Goal: Check status: Check status

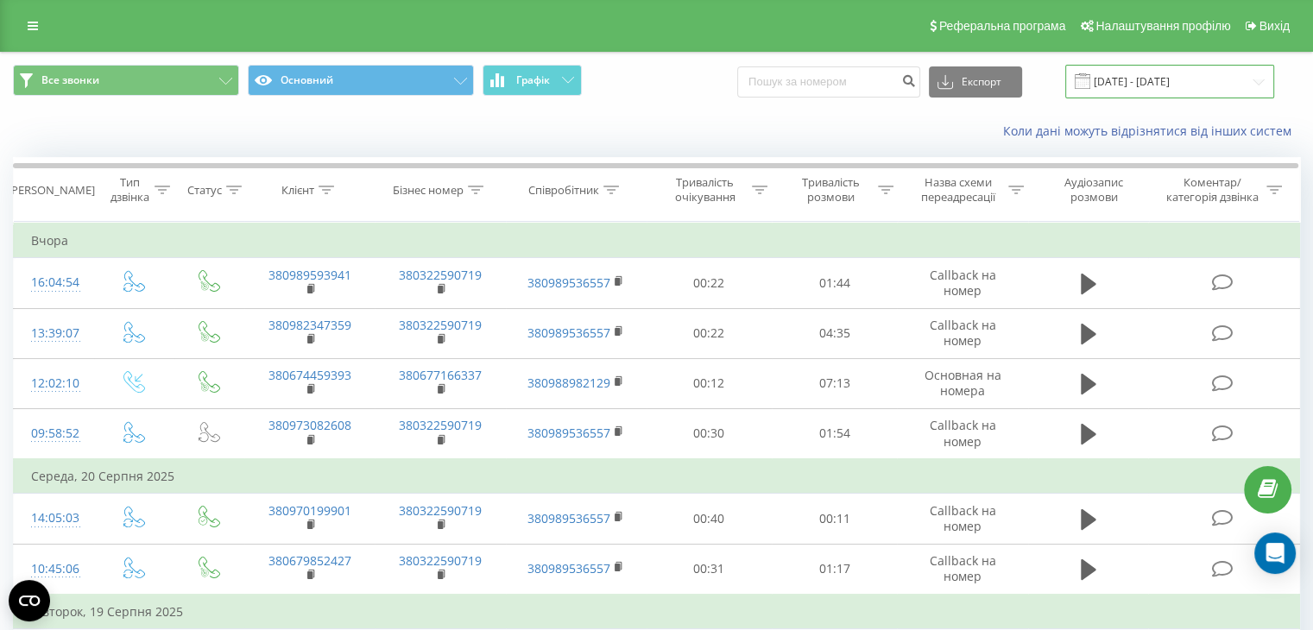
click at [1181, 73] on input "[DATE] - [DATE]" at bounding box center [1169, 82] width 209 height 34
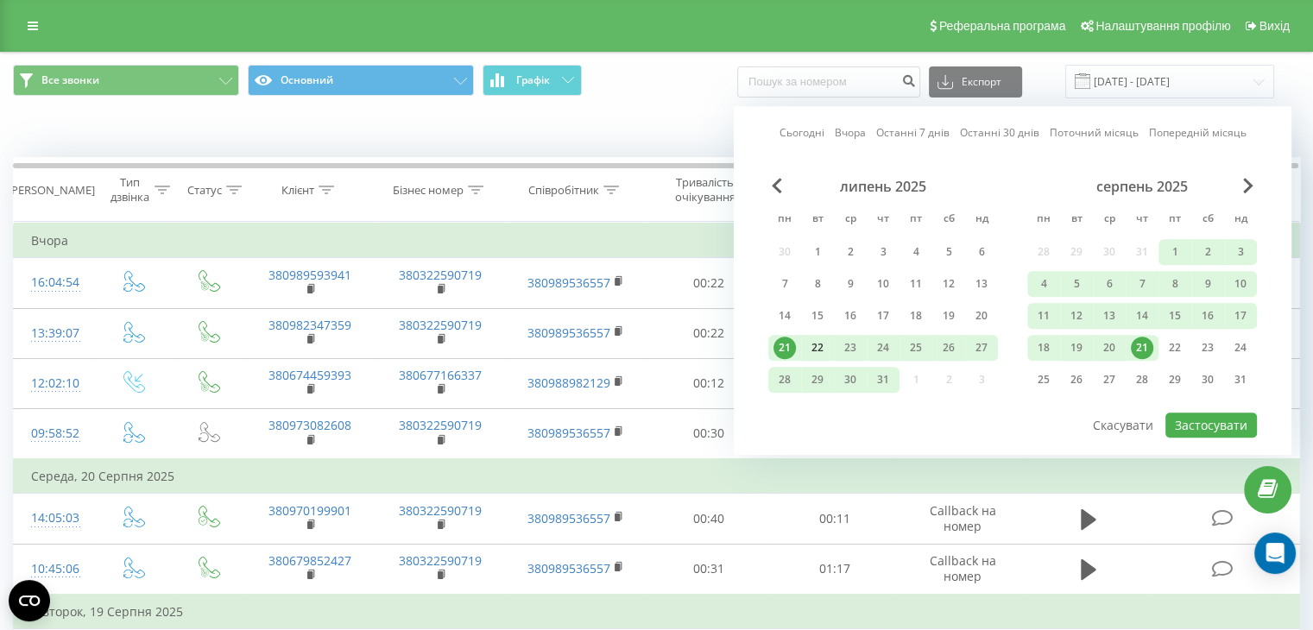
click at [826, 347] on div "22" at bounding box center [817, 348] width 22 height 22
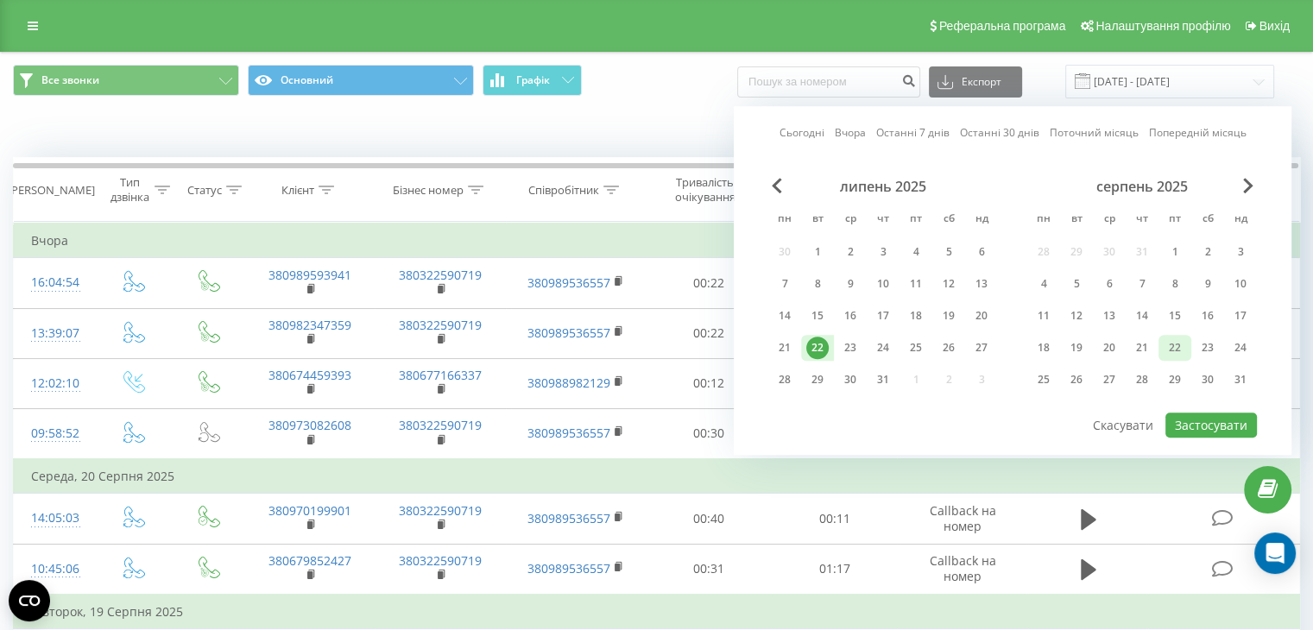
click at [1172, 347] on div "22" at bounding box center [1174, 348] width 22 height 22
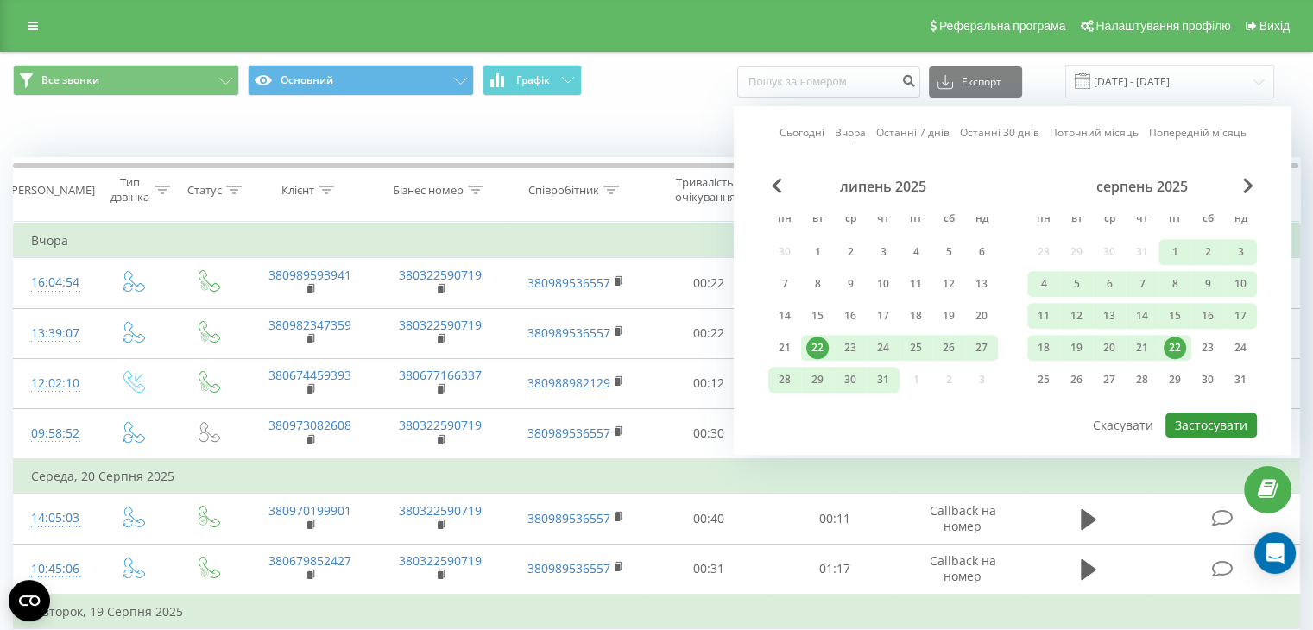
click at [1206, 414] on button "Застосувати" at bounding box center [1210, 425] width 91 height 25
type input "22.07.2025 - 22.08.2025"
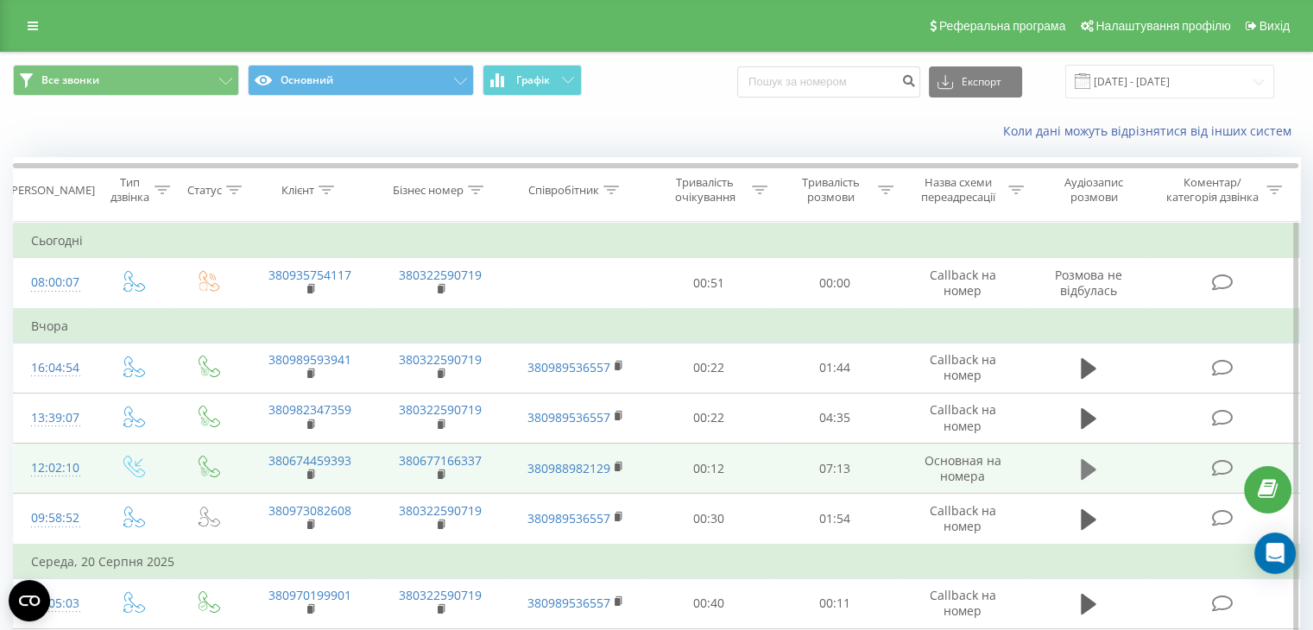
click at [1083, 463] on icon at bounding box center [1089, 468] width 16 height 21
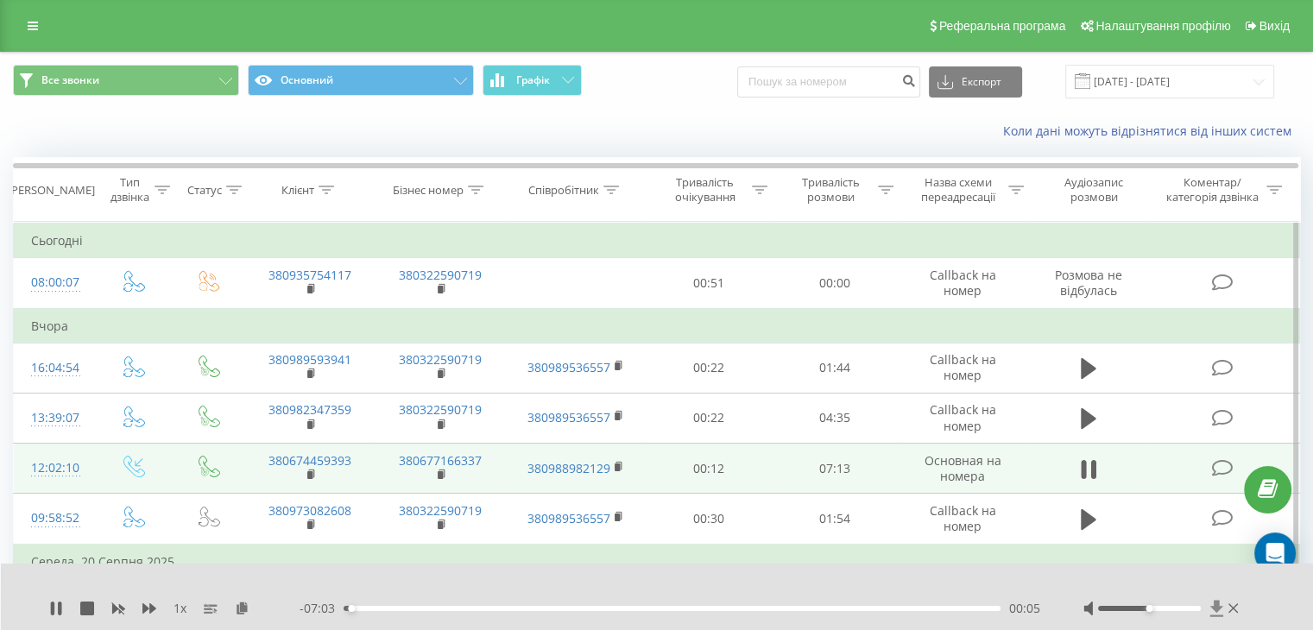
drag, startPoint x: 1147, startPoint y: 606, endPoint x: 1220, endPoint y: 603, distance: 73.4
click at [1209, 605] on div at bounding box center [1162, 608] width 159 height 17
click at [45, 611] on div "1 x - 06:36 00:32 00:32" at bounding box center [657, 597] width 1313 height 66
click at [55, 607] on icon at bounding box center [56, 609] width 14 height 14
click at [51, 607] on icon at bounding box center [56, 609] width 10 height 14
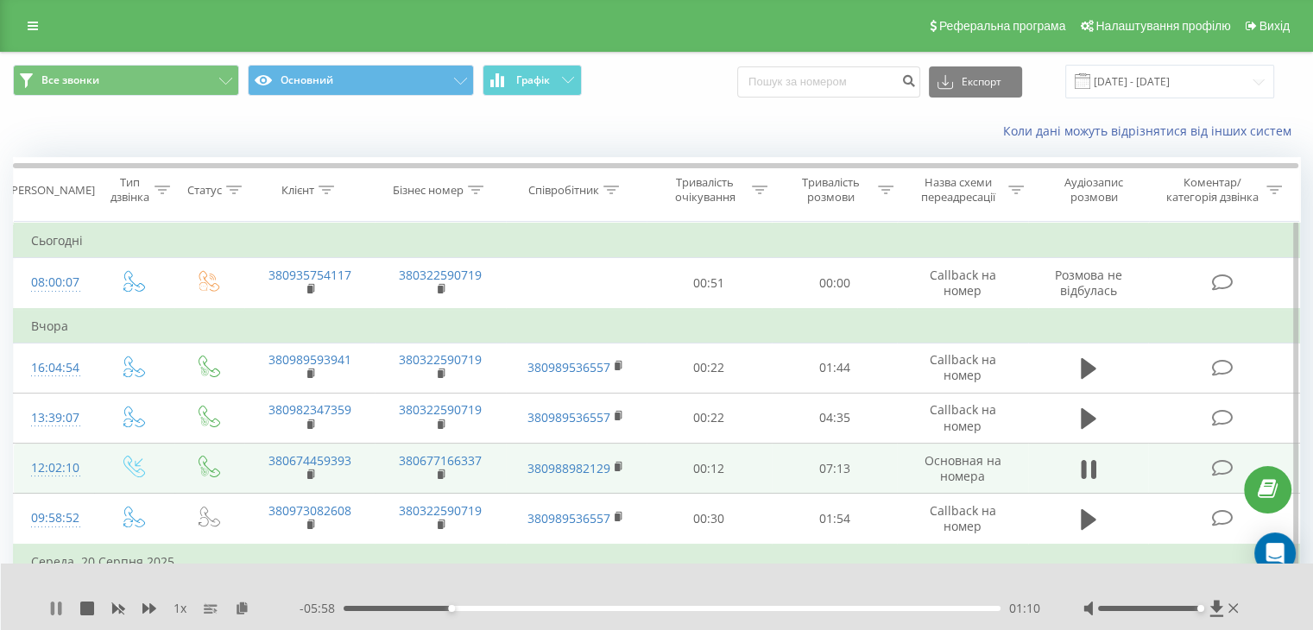
click at [53, 603] on icon at bounding box center [52, 609] width 3 height 14
click at [50, 604] on icon at bounding box center [56, 609] width 14 height 14
click at [740, 608] on div "01:14" at bounding box center [671, 608] width 657 height 5
click at [775, 131] on div "Коли дані можуть відрізнятися вiд інших систем" at bounding box center [902, 131] width 819 height 17
click at [832, 608] on div "05:18" at bounding box center [671, 608] width 657 height 5
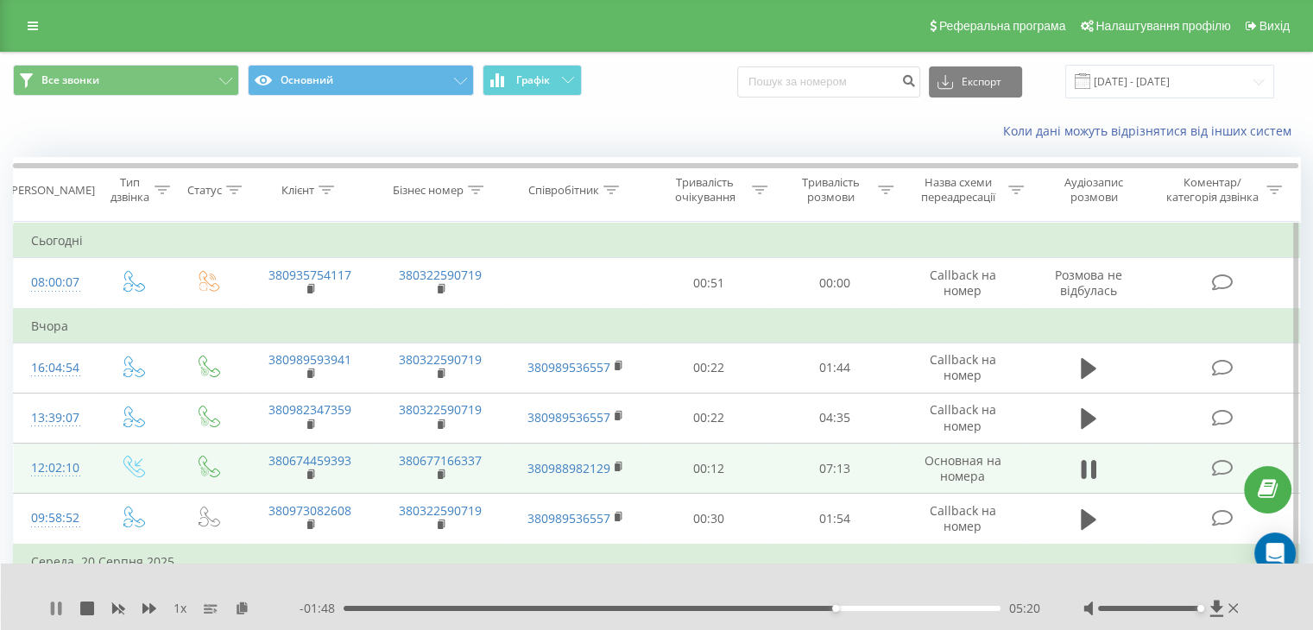
click at [55, 608] on icon at bounding box center [56, 609] width 14 height 14
click at [59, 607] on icon at bounding box center [56, 609] width 10 height 14
click at [904, 608] on div "05:24" at bounding box center [671, 608] width 657 height 5
click at [942, 609] on div "06:41" at bounding box center [671, 608] width 657 height 5
click at [50, 605] on icon at bounding box center [56, 609] width 14 height 14
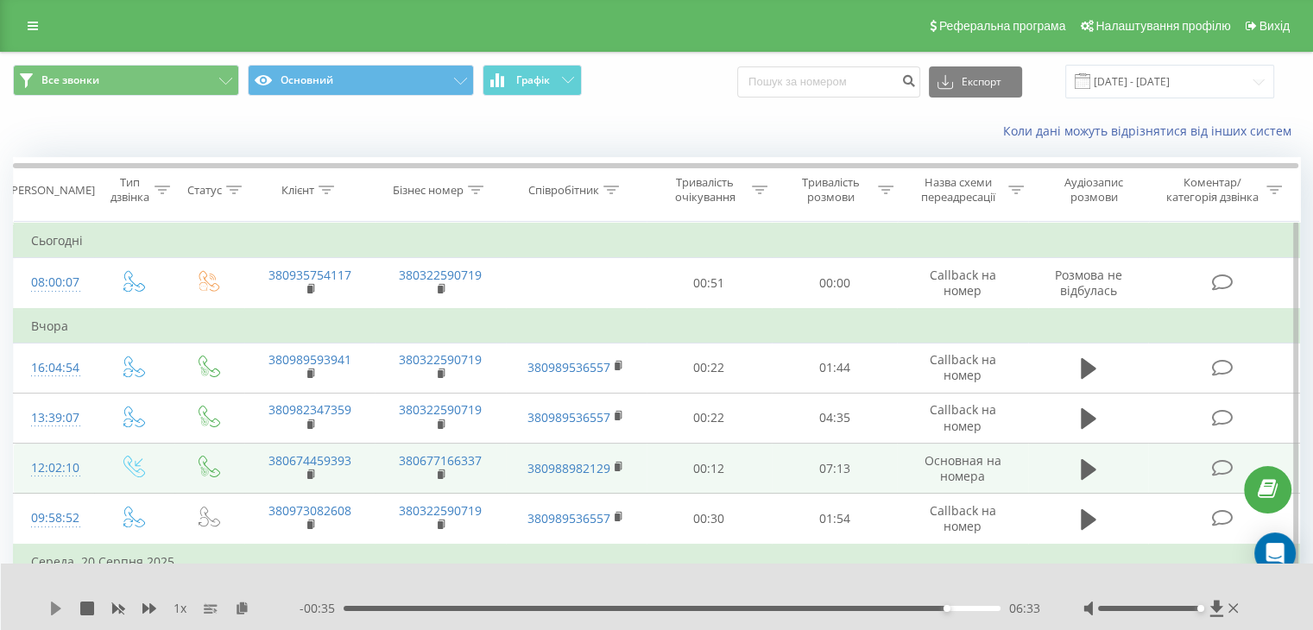
click at [55, 603] on icon at bounding box center [56, 609] width 14 height 14
click at [892, 604] on div "- 00:29 06:39 06:39" at bounding box center [669, 608] width 740 height 17
click at [893, 606] on div "06:39" at bounding box center [671, 608] width 657 height 5
drag, startPoint x: 63, startPoint y: 611, endPoint x: 55, endPoint y: 605, distance: 9.8
click at [62, 610] on div "1 x" at bounding box center [174, 608] width 250 height 17
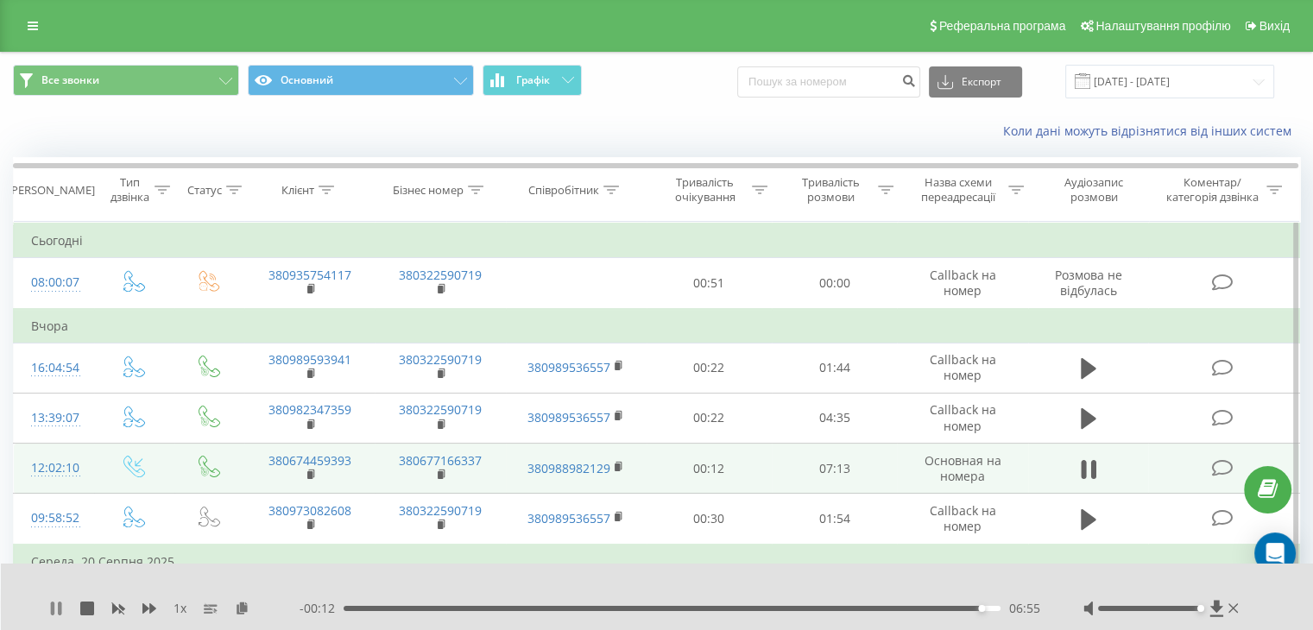
click at [55, 605] on icon at bounding box center [56, 609] width 14 height 14
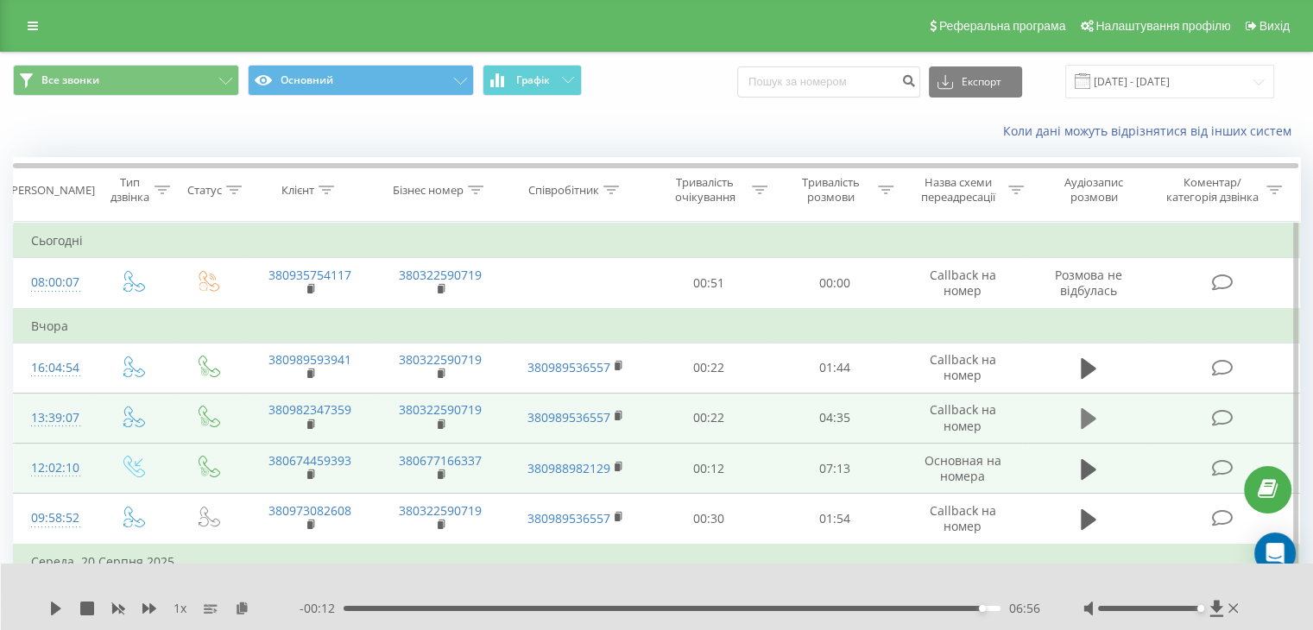
click at [1079, 410] on button at bounding box center [1088, 419] width 26 height 26
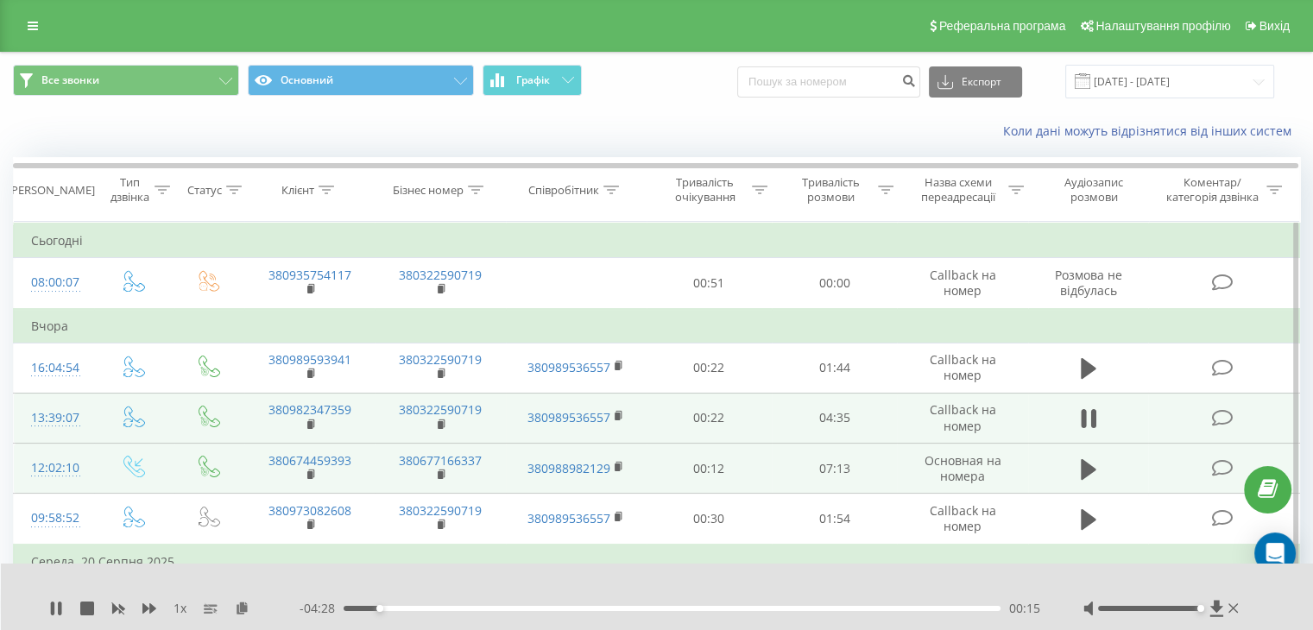
click at [921, 612] on div "- 04:28 00:15 00:15" at bounding box center [669, 608] width 740 height 17
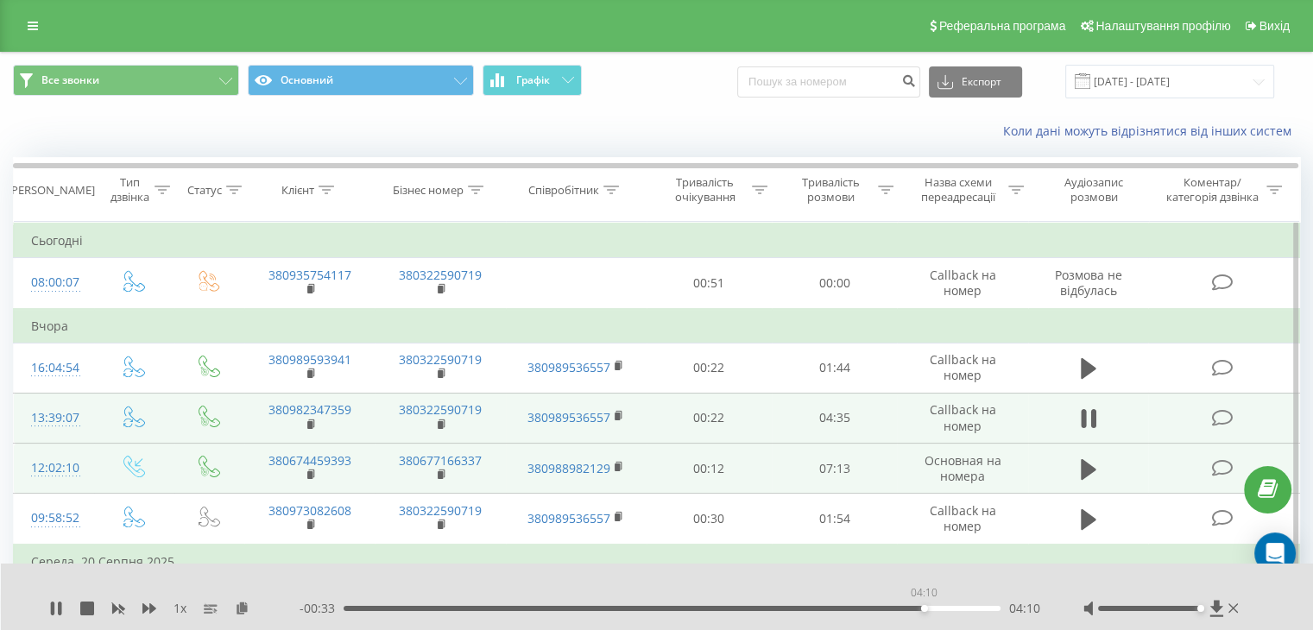
click at [923, 608] on div "04:10" at bounding box center [671, 608] width 657 height 5
click at [56, 615] on div "1 x" at bounding box center [174, 608] width 250 height 17
click at [59, 609] on icon at bounding box center [59, 609] width 3 height 14
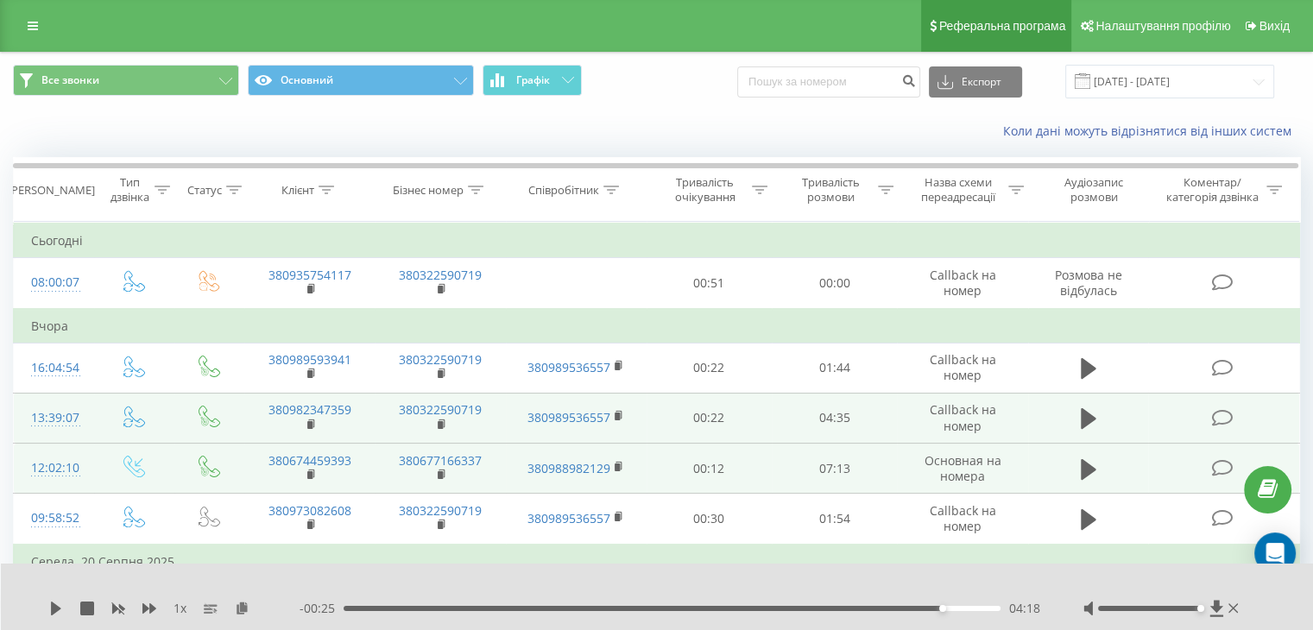
drag, startPoint x: 1084, startPoint y: 361, endPoint x: 1022, endPoint y: 6, distance: 360.1
click at [1085, 359] on icon at bounding box center [1089, 368] width 16 height 24
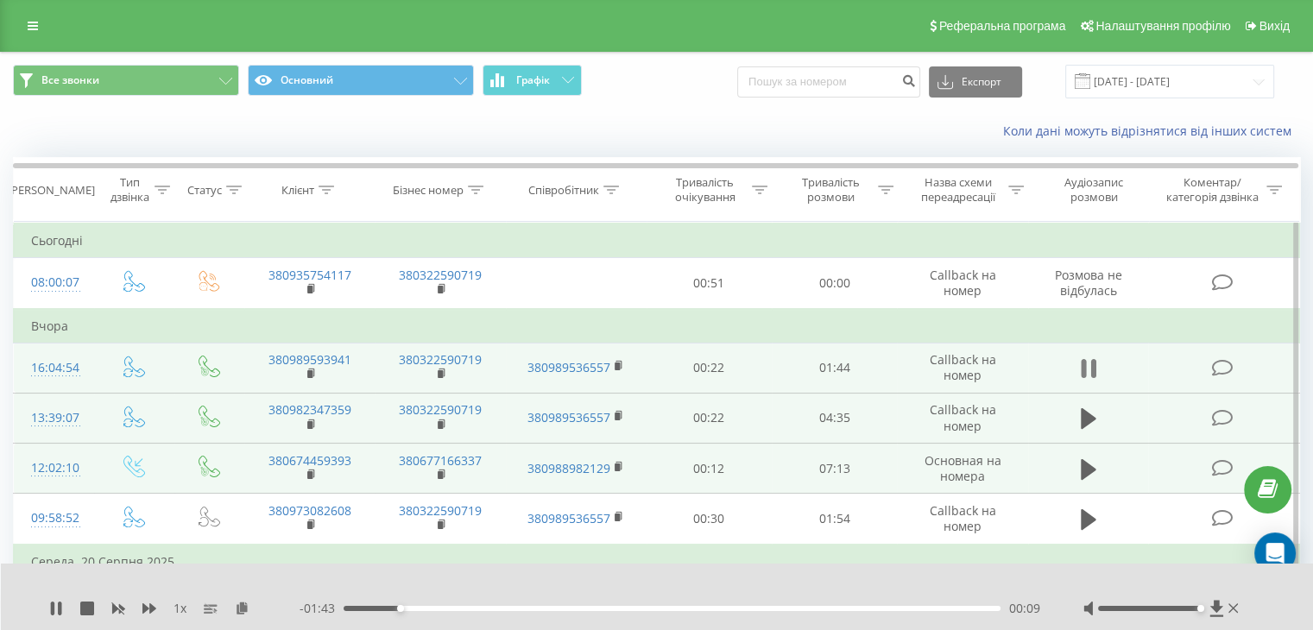
click at [1077, 359] on button at bounding box center [1088, 369] width 26 height 26
